Goal: Information Seeking & Learning: Find specific fact

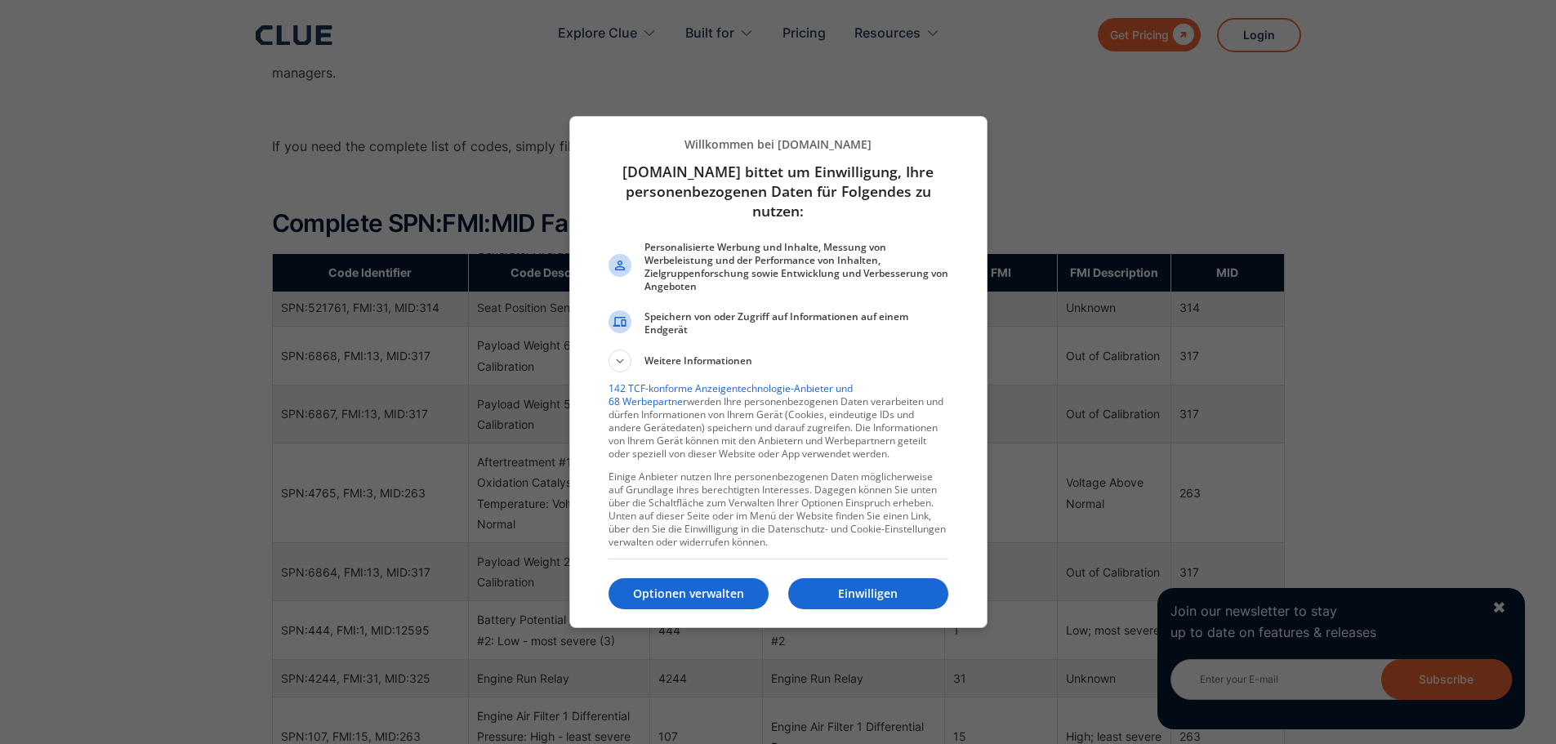
scroll to position [1225, 0]
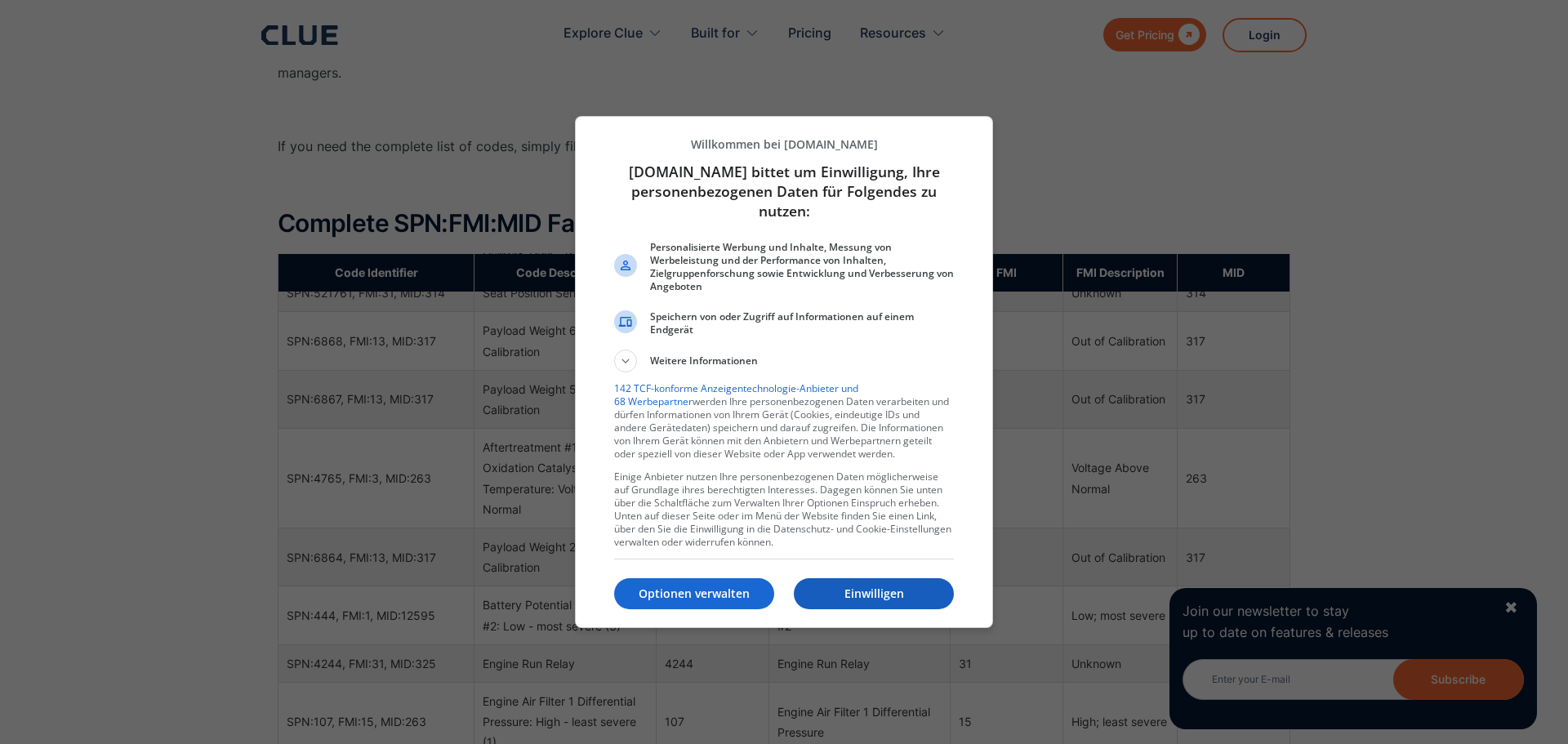
click at [827, 596] on p "Einwilligen" at bounding box center [873, 594] width 160 height 16
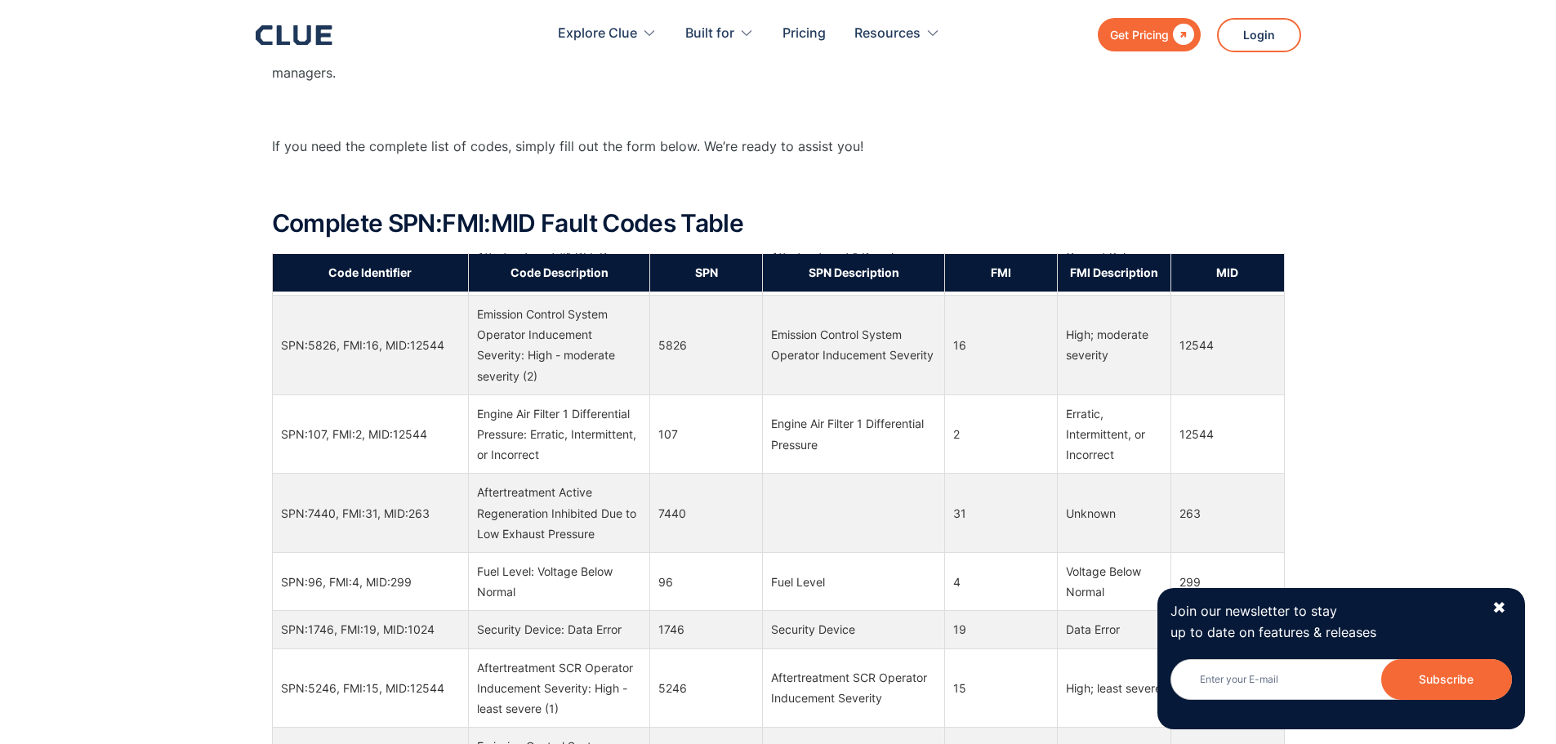
scroll to position [1502, 0]
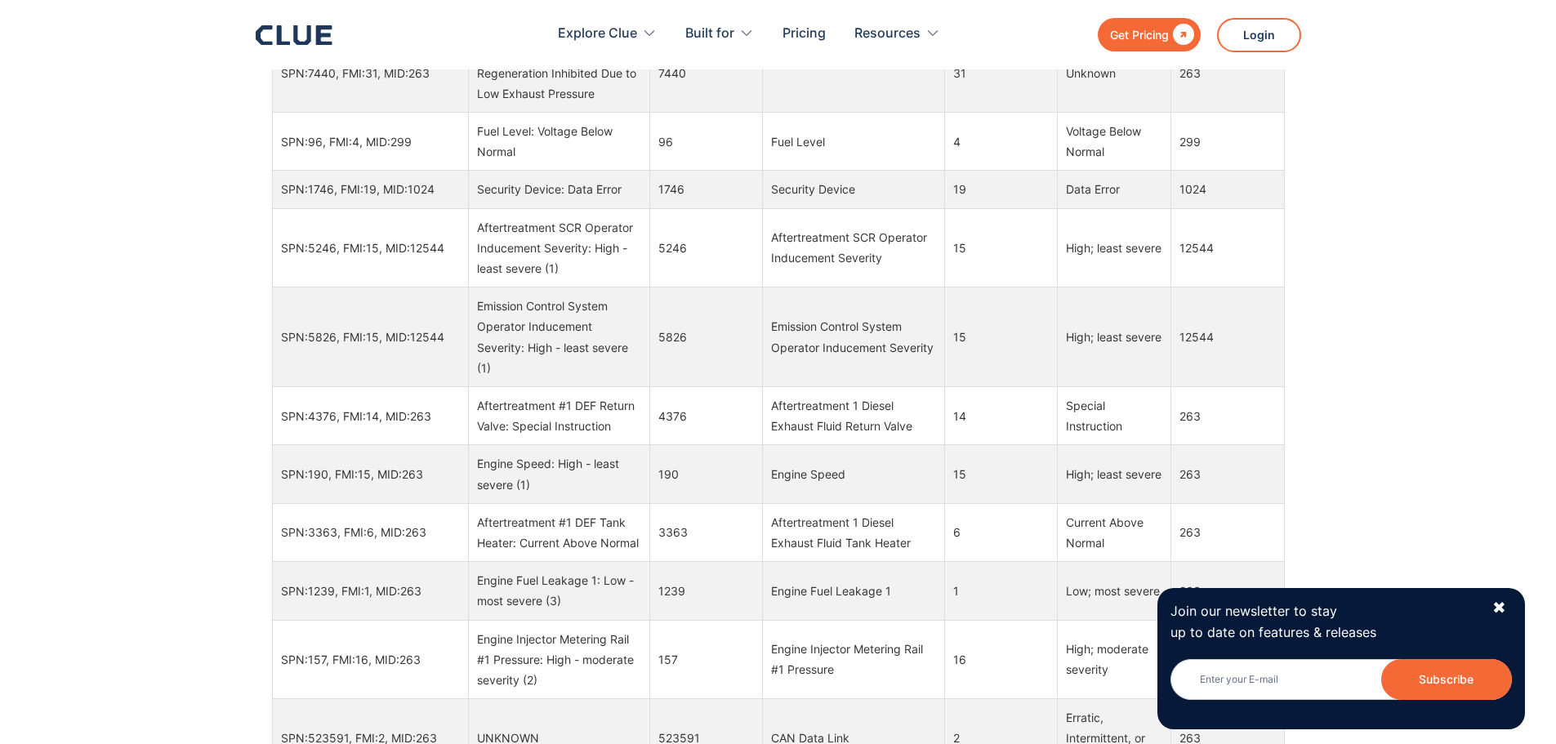
drag, startPoint x: 538, startPoint y: 401, endPoint x: 468, endPoint y: 331, distance: 98.8
click at [468, 113] on tr "SPN:7440, FMI:31, MID:263 Aftertreatment Active Regeneration Inhibited Due to L…" at bounding box center [778, 72] width 1012 height 79
copy tr "Aftertreatment Active Regeneration Inhibited Due to Low Exhaust Pressure"
click at [589, 104] on div "Aftertreatment Active Regeneration Inhibited Due to Low Exhaust Pressure" at bounding box center [559, 73] width 164 height 62
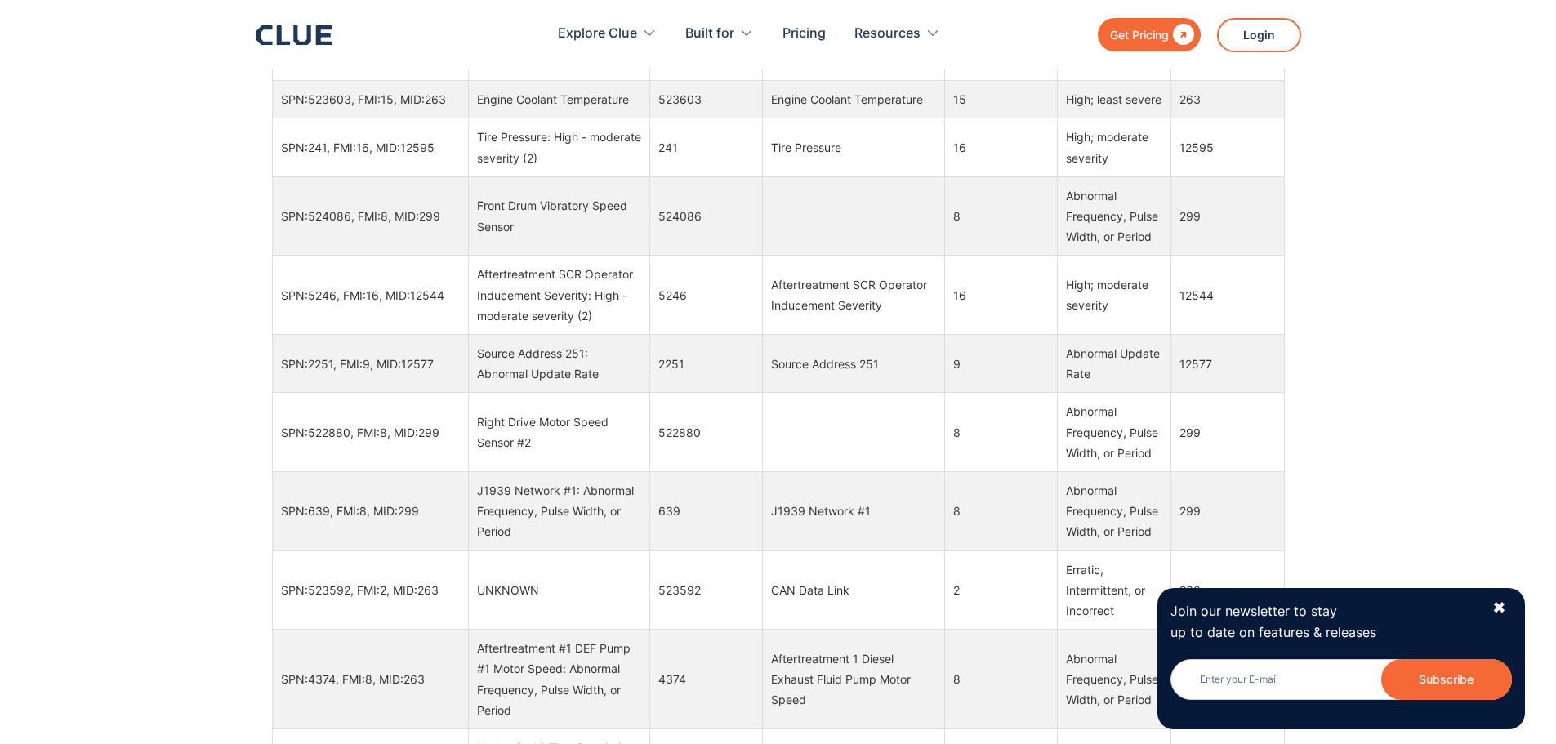
scroll to position [4806, 0]
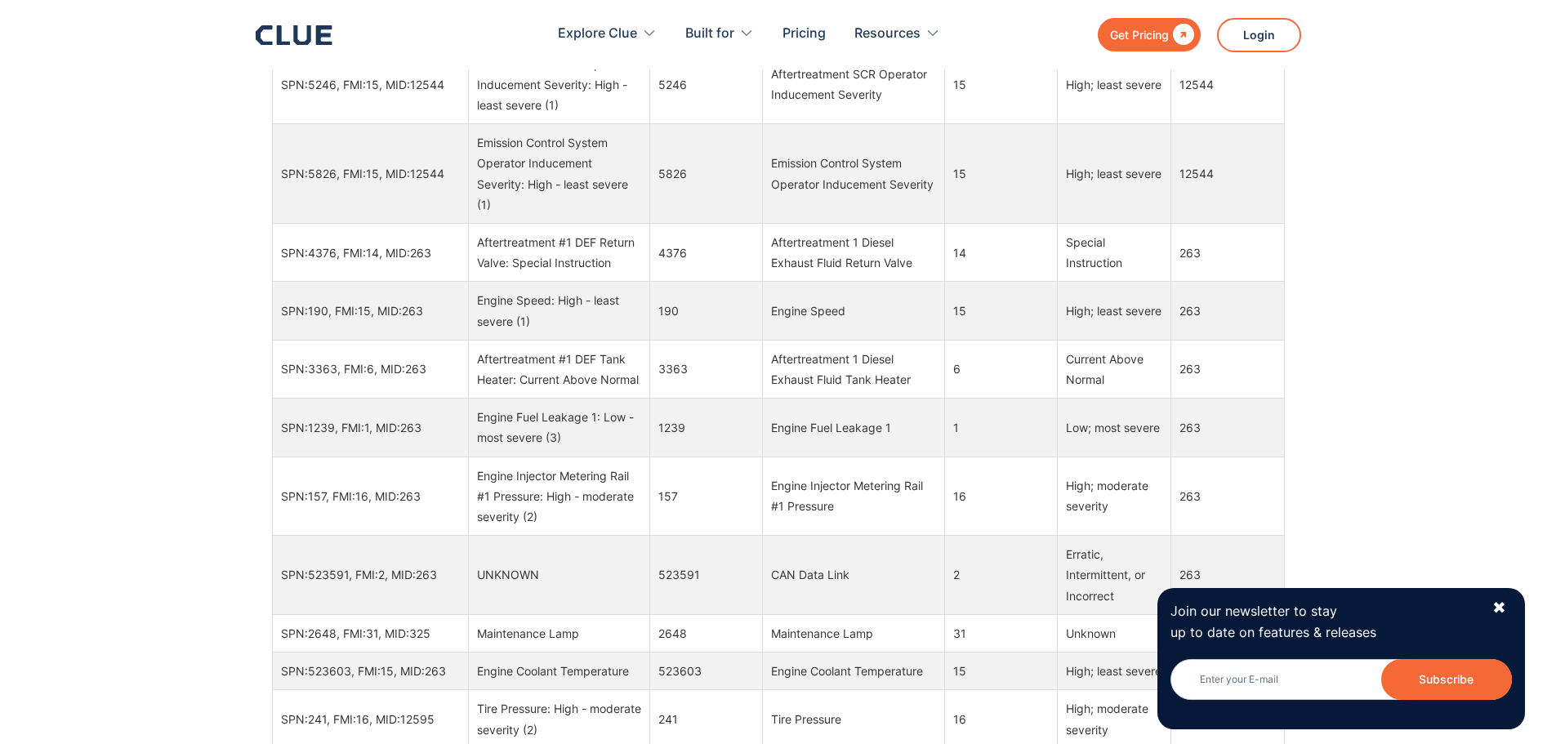
drag, startPoint x: 566, startPoint y: 199, endPoint x: 627, endPoint y: 196, distance: 61.4
drag, startPoint x: 576, startPoint y: 176, endPoint x: 552, endPoint y: 239, distance: 66.5
copy div "Active Regeneration Inhibited Due to Low Exhaust Pressure"
